Goal: Task Accomplishment & Management: Use online tool/utility

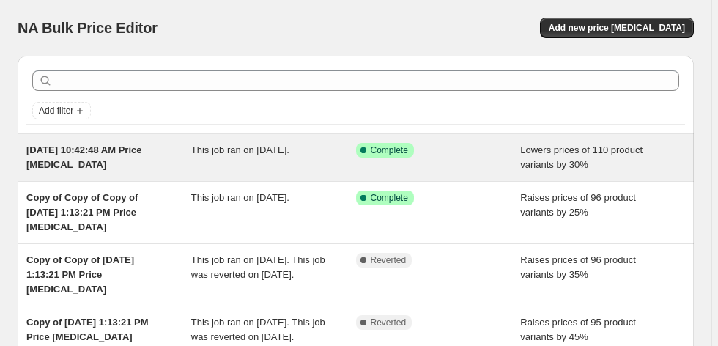
click at [247, 163] on div "This job ran on [DATE]." at bounding box center [273, 157] width 165 height 29
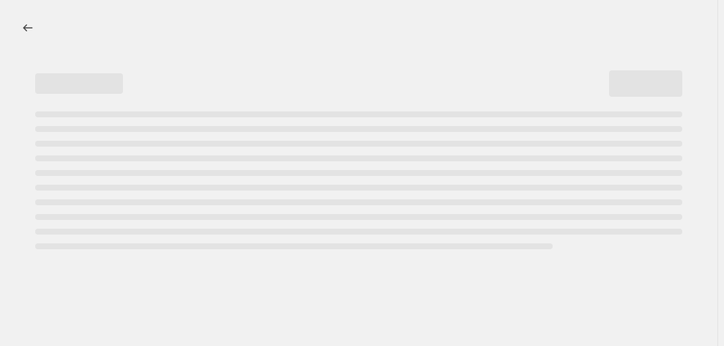
select select "percentage"
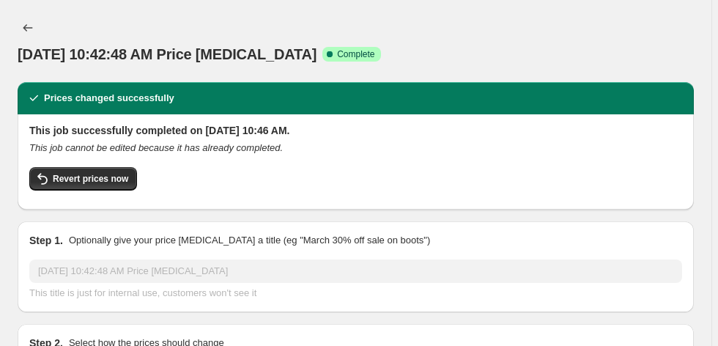
select select "collection"
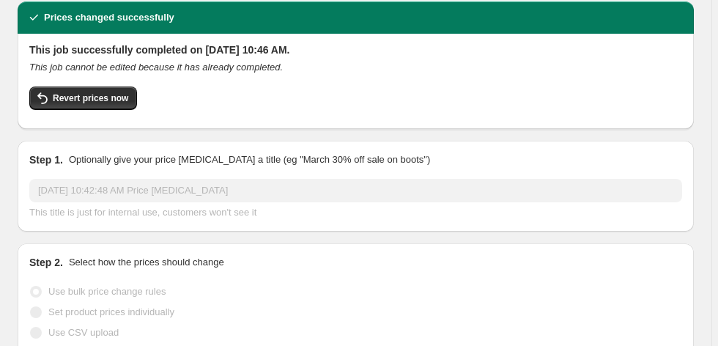
scroll to position [86, 0]
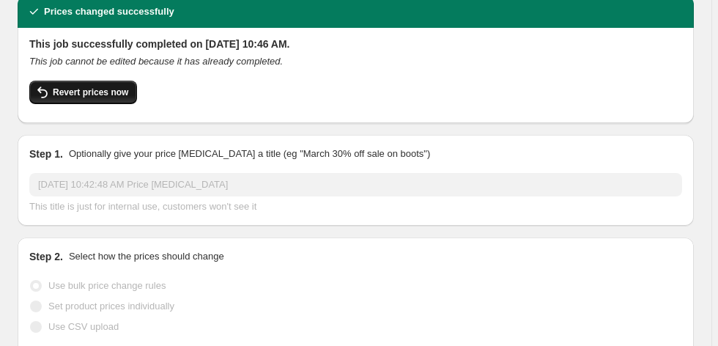
click at [107, 91] on span "Revert prices now" at bounding box center [90, 92] width 75 height 12
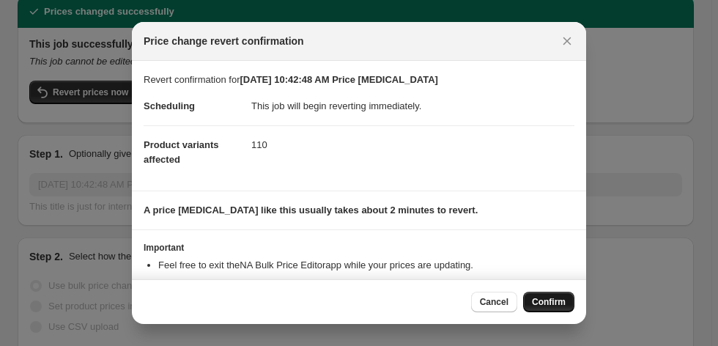
click at [547, 302] on span "Confirm" at bounding box center [549, 302] width 34 height 12
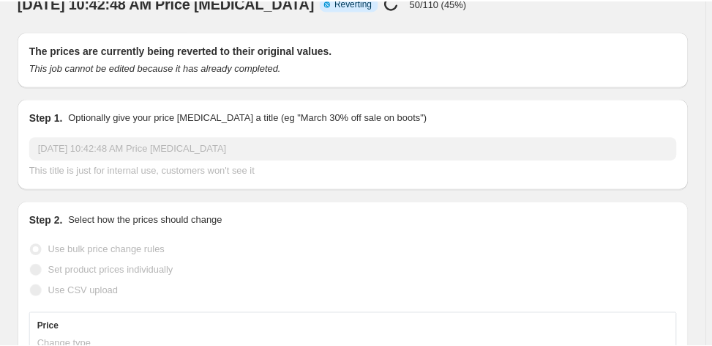
scroll to position [0, 0]
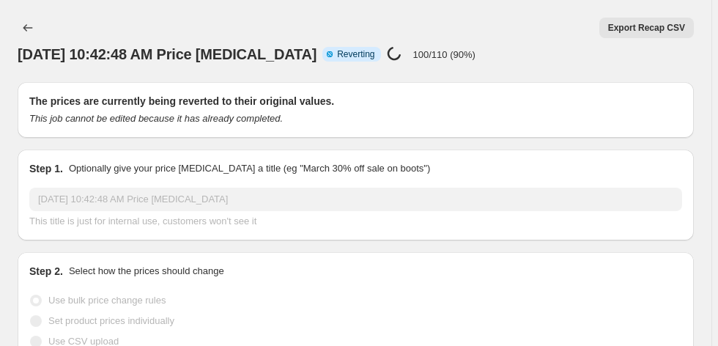
select select "percentage"
select select "collection"
